Goal: Check status: Check status

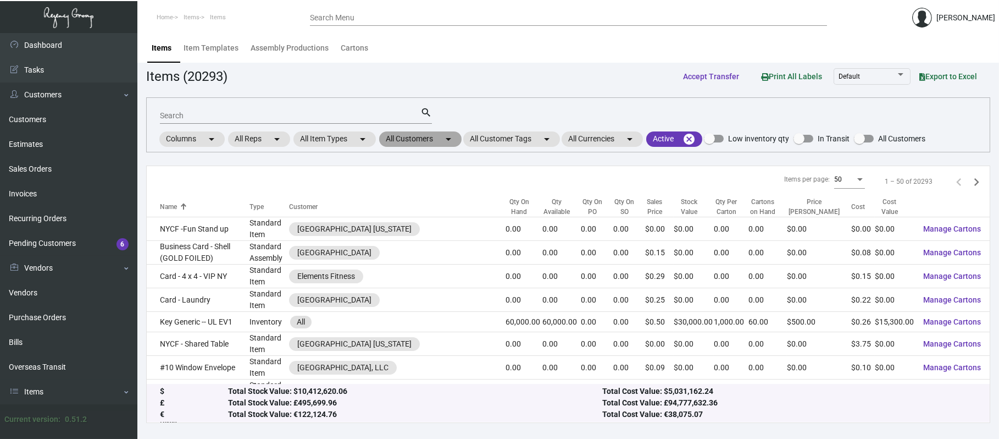
click at [417, 139] on mat-chip "All Customers arrow_drop_down" at bounding box center [420, 138] width 82 height 15
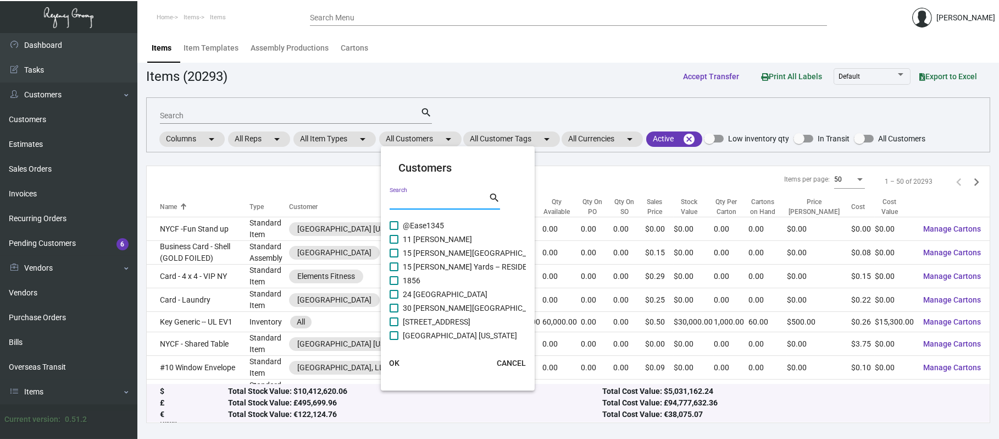
click at [411, 200] on input "Search" at bounding box center [439, 201] width 99 height 9
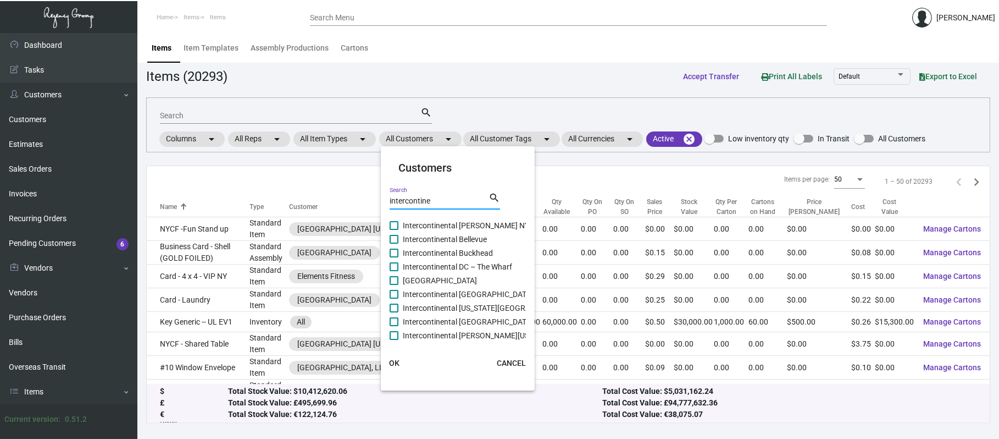
type input "intercontine"
click at [480, 241] on span "Intercontinental Bellevue" at bounding box center [445, 239] width 84 height 13
click at [394, 244] on input "Intercontinental Bellevue" at bounding box center [394, 244] width 1 height 1
checkbox input "true"
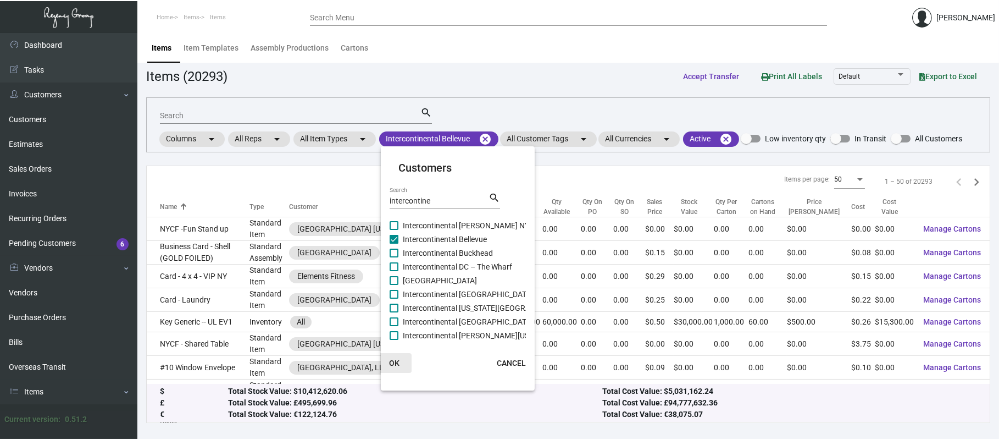
click at [394, 359] on span "OK" at bounding box center [394, 362] width 10 height 9
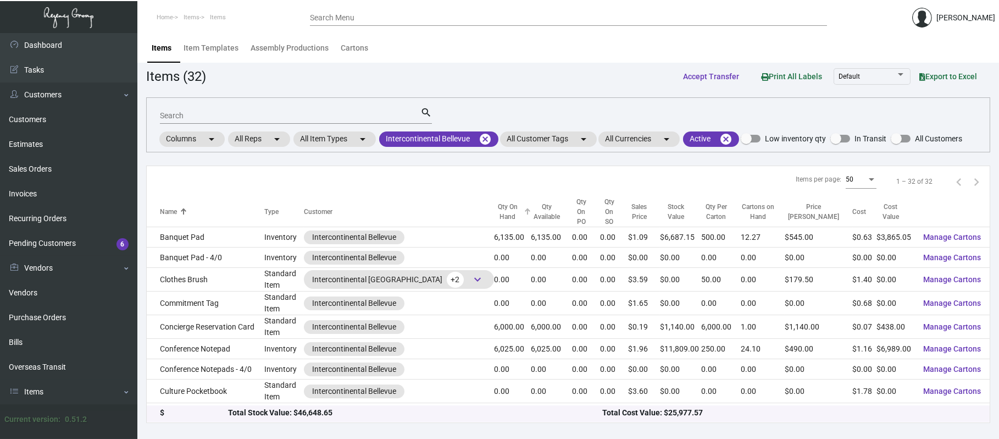
click at [500, 202] on div "Qty On Hand" at bounding box center [507, 212] width 27 height 20
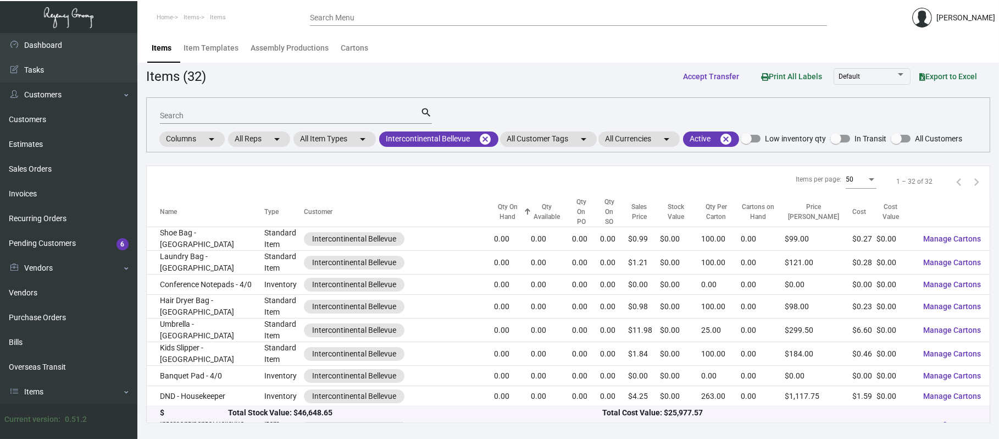
click at [496, 202] on div "Qty On Hand" at bounding box center [507, 212] width 27 height 20
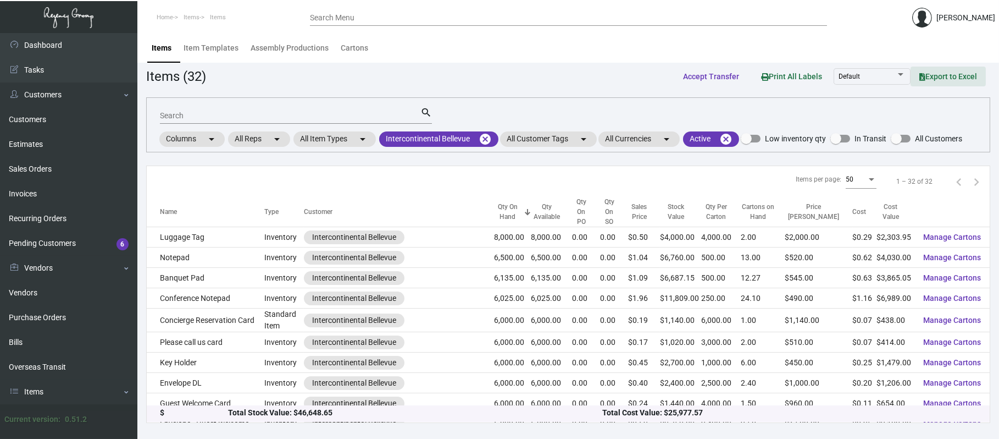
click at [948, 72] on span "Export to Excel" at bounding box center [949, 76] width 58 height 9
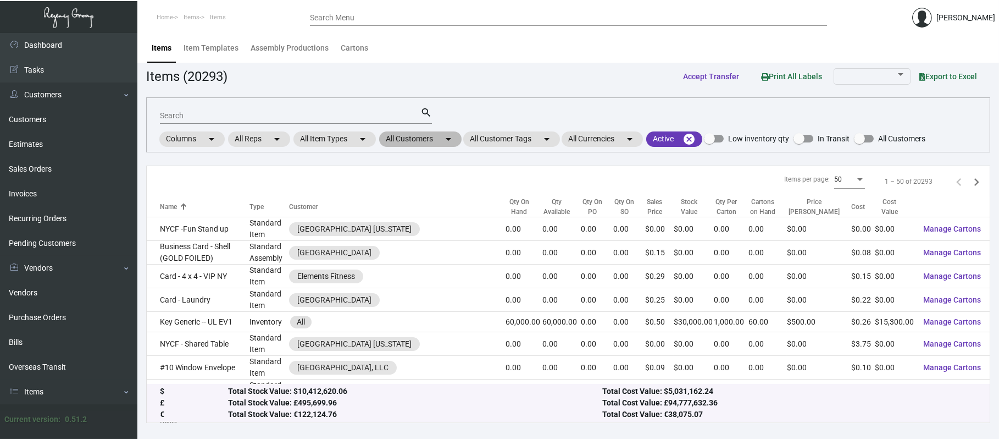
click at [440, 135] on mat-chip "All Customers arrow_drop_down" at bounding box center [420, 138] width 82 height 15
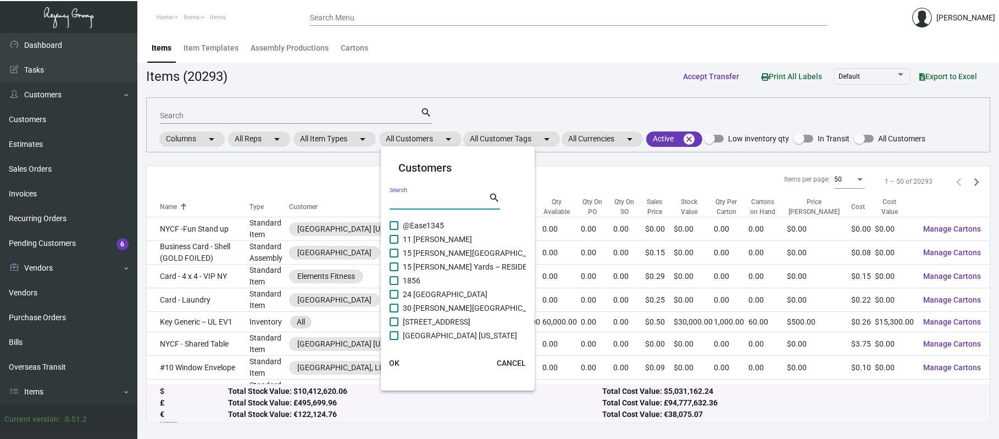
click at [449, 201] on input "Search" at bounding box center [439, 201] width 99 height 9
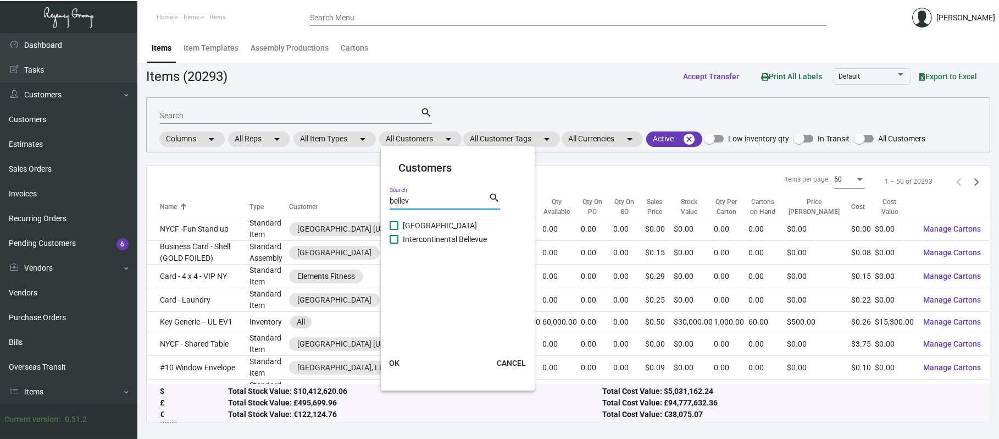
type input "bellev"
click at [454, 233] on span "Intercontinental Bellevue" at bounding box center [445, 239] width 84 height 13
click at [394, 244] on input "Intercontinental Bellevue" at bounding box center [394, 244] width 1 height 1
checkbox input "true"
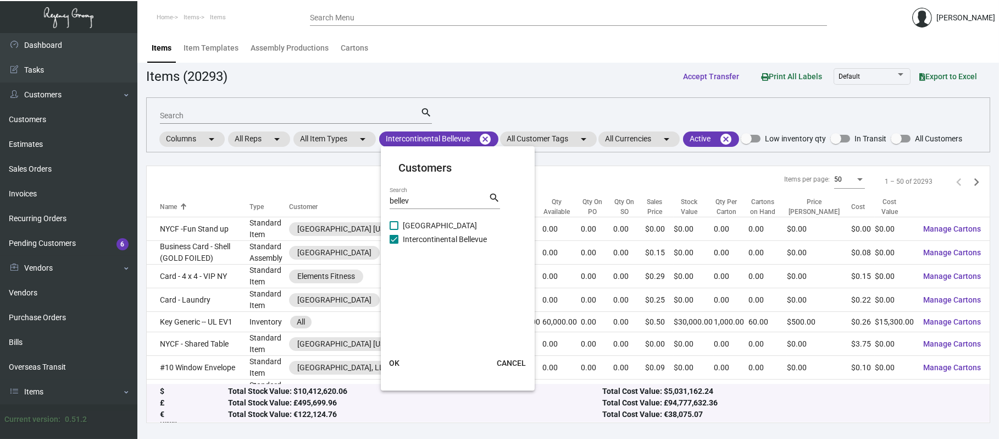
click at [397, 356] on button "OK" at bounding box center [394, 363] width 35 height 20
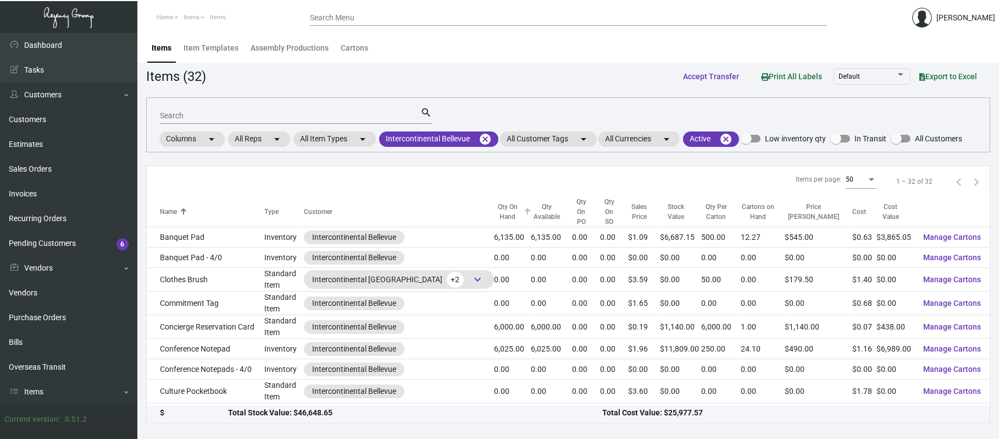
click at [504, 204] on div "Qty On Hand" at bounding box center [507, 212] width 27 height 20
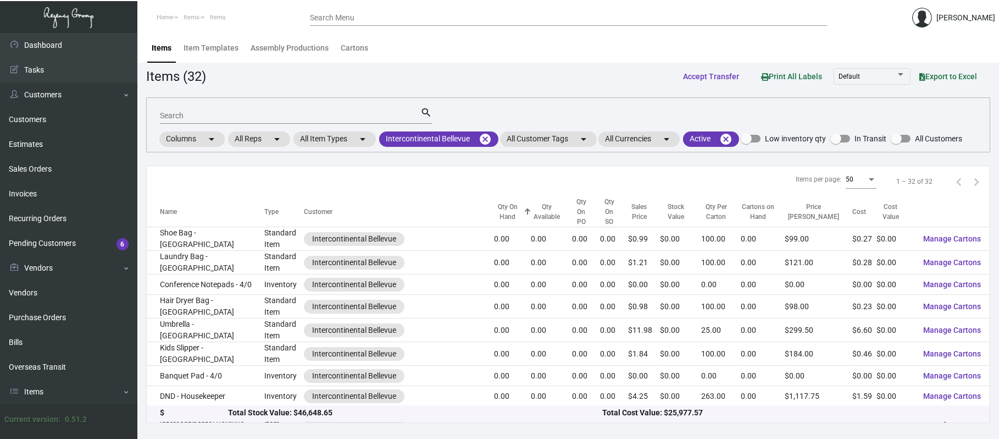
click at [504, 204] on div "Qty On Hand" at bounding box center [507, 212] width 27 height 20
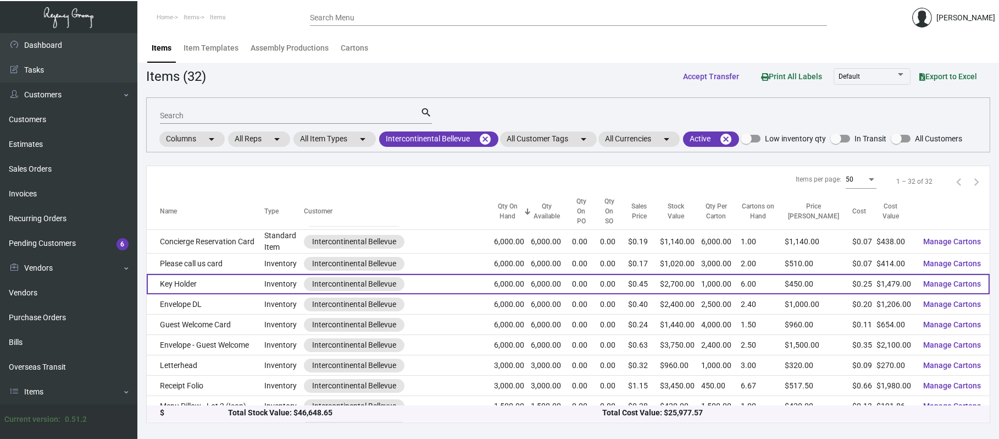
scroll to position [78, 0]
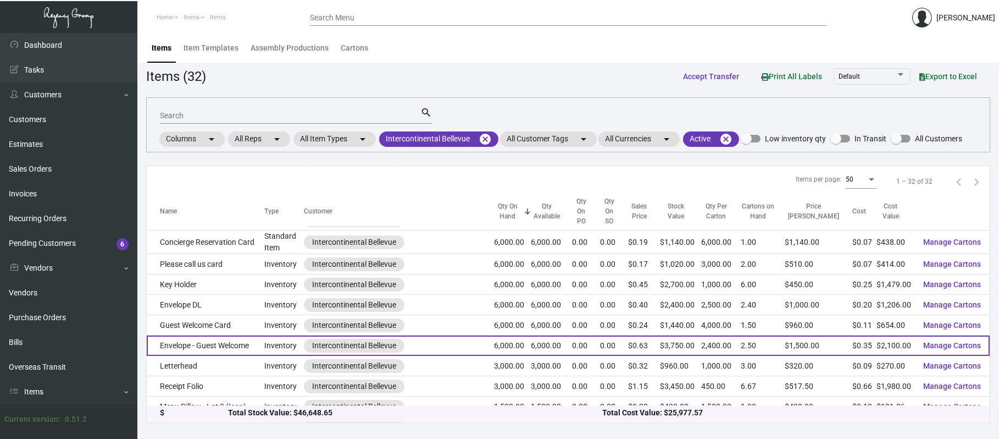
click at [228, 335] on td "Envelope - Guest Welcome" at bounding box center [206, 345] width 118 height 20
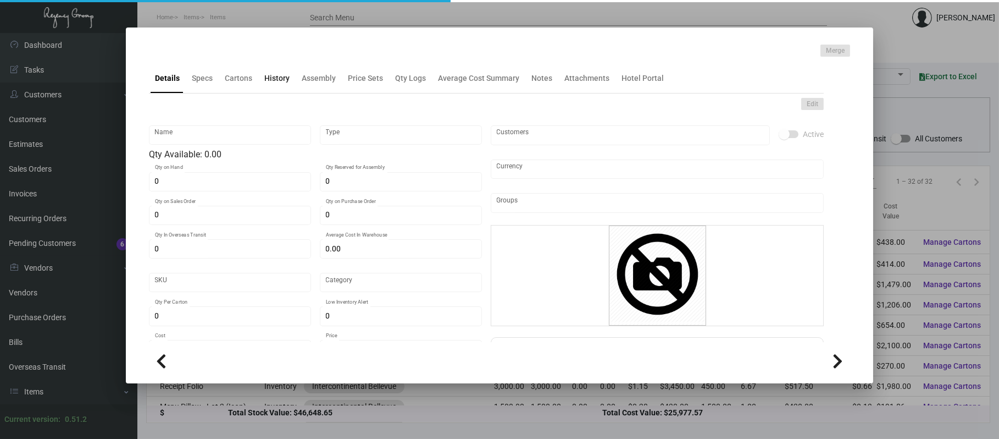
click at [278, 76] on div "History" at bounding box center [276, 79] width 25 height 12
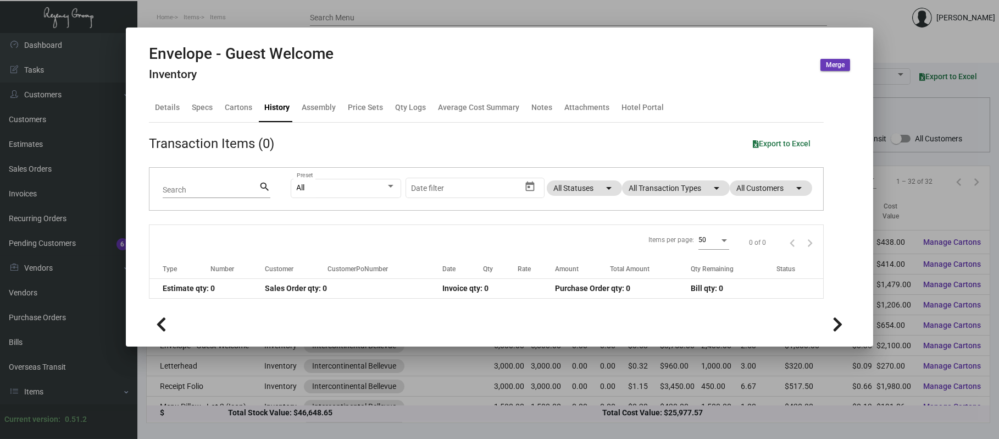
click at [706, 159] on app-item-usage-history "Transaction Items (0) Export to Excel Search search All Preset Start date – Dat…" at bounding box center [486, 216] width 675 height 165
click at [713, 194] on mat-icon "arrow_drop_down" at bounding box center [716, 187] width 13 height 13
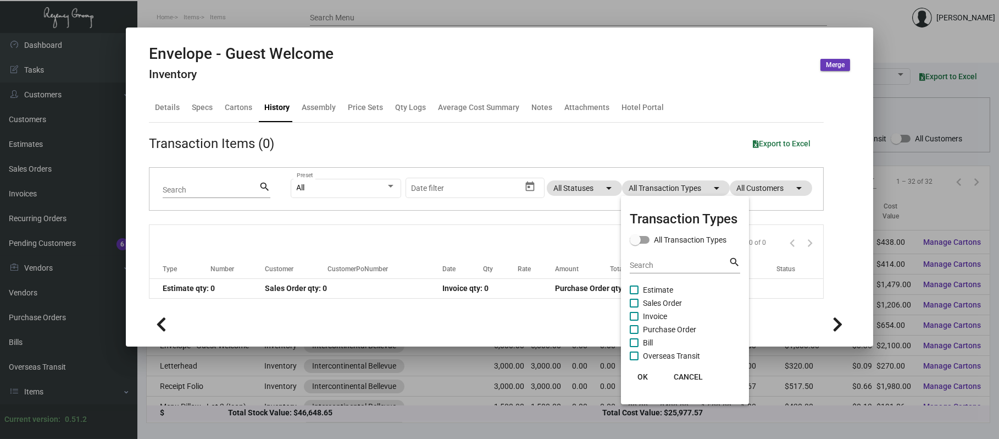
click at [696, 323] on mat-checkbox "Purchase Order" at bounding box center [685, 329] width 110 height 13
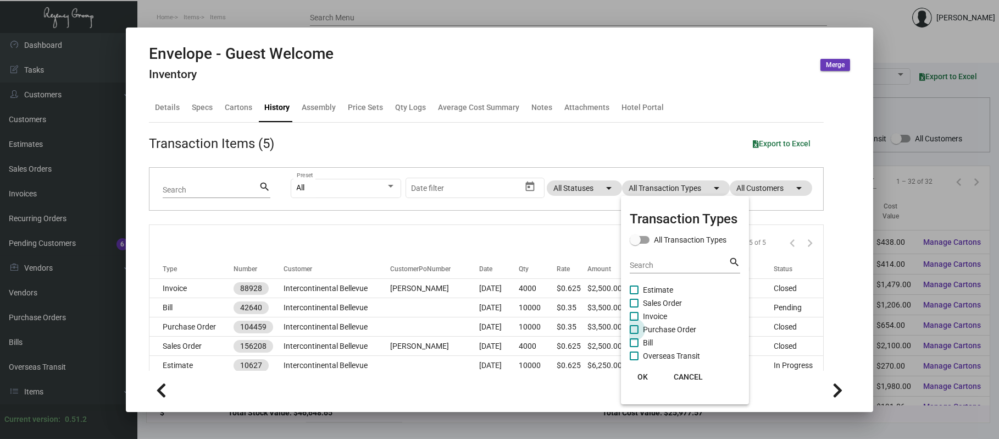
click at [695, 328] on span "Purchase Order" at bounding box center [669, 329] width 53 height 13
click at [634, 334] on input "Purchase Order" at bounding box center [634, 334] width 1 height 1
checkbox input "true"
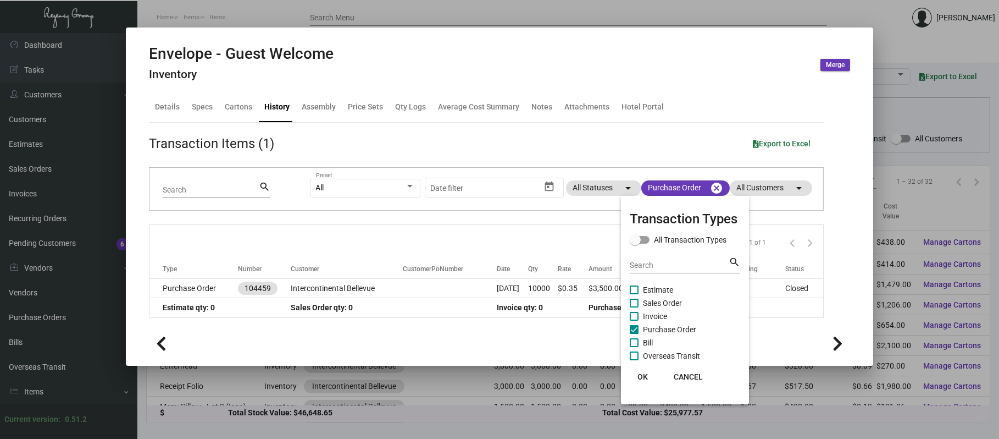
click at [390, 284] on div at bounding box center [499, 219] width 999 height 439
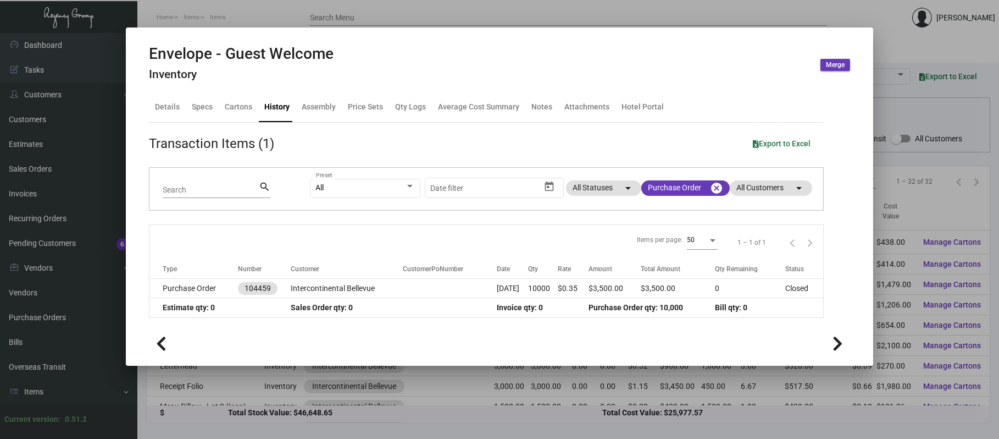
click at [390, 284] on td "Intercontinental Bellevue" at bounding box center [347, 288] width 112 height 19
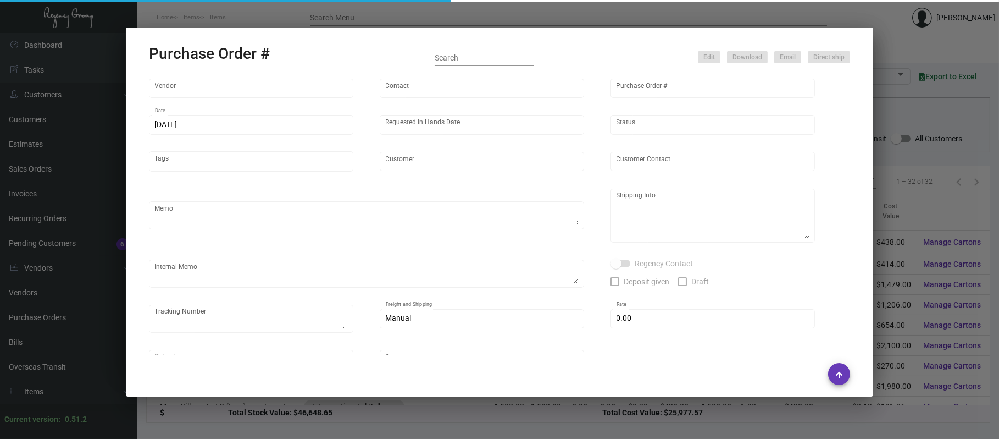
type input "Team Concept"
type input "[PERSON_NAME]"
type input "104459"
type input "[DATE]"
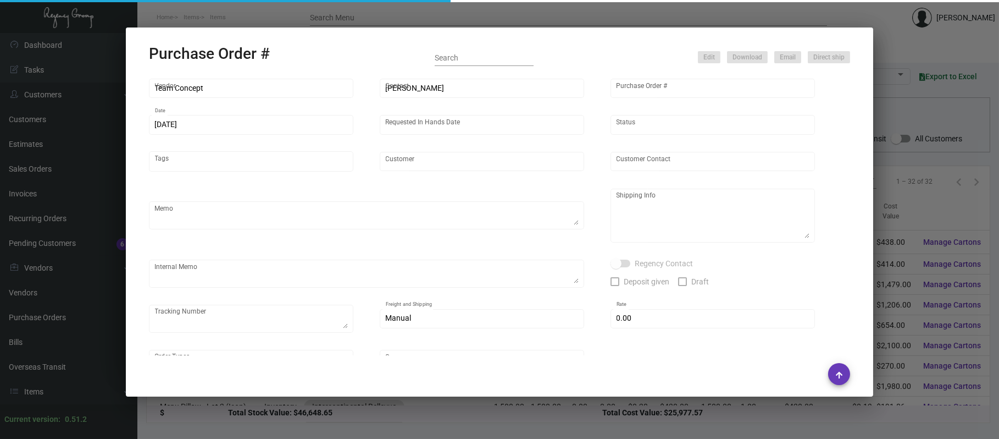
type input "Intercontinental Bellevue"
type textarea "Quote# 9405 / Please reach out to SH for UPS labels. [DATE] Shipped from Vendor…"
type textarea "Regency Group NJ - [PERSON_NAME] [STREET_ADDRESS]"
checkbox input "true"
type input "$ 0.00"
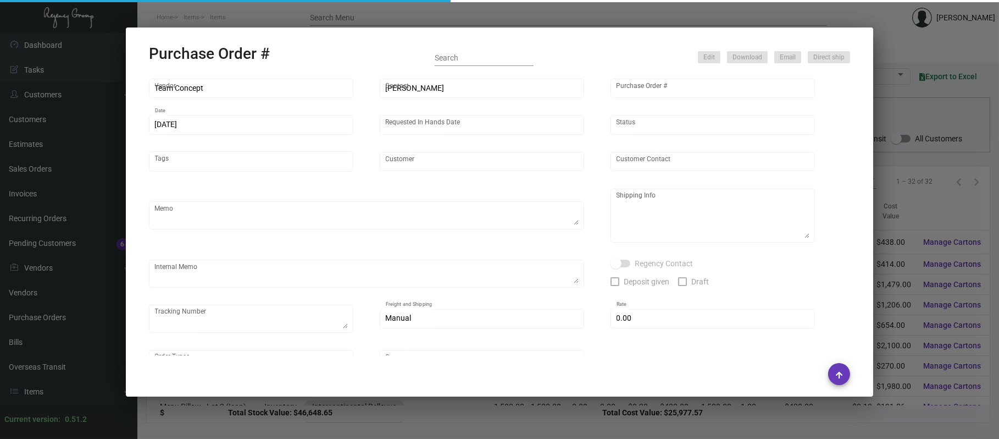
type input "United States Dollar $"
